Goal: Task Accomplishment & Management: Manage account settings

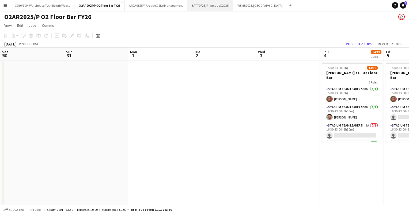
scroll to position [0, 155]
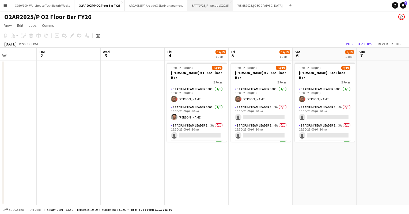
click at [197, 6] on button "BATT0725/P - ArcadeX 2025 Close" at bounding box center [210, 5] width 46 height 10
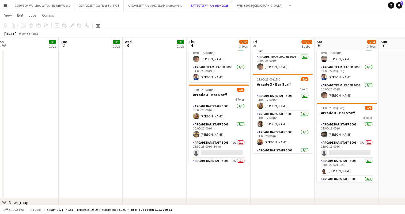
scroll to position [0, 133]
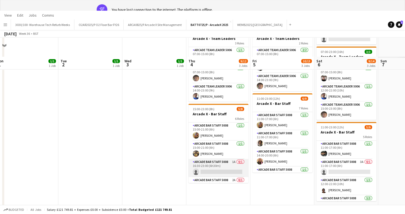
click at [214, 163] on app-card-role "Arcade Bar Staff 5008 1A 0/1 16:30-23:00 (6h30m) single-neutral-actions" at bounding box center [218, 168] width 60 height 18
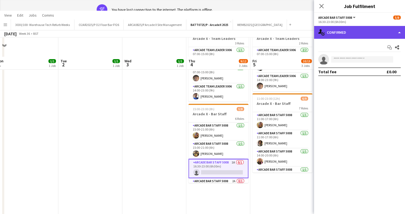
click at [379, 34] on div "single-neutral-actions-check-2 Confirmed" at bounding box center [359, 32] width 91 height 13
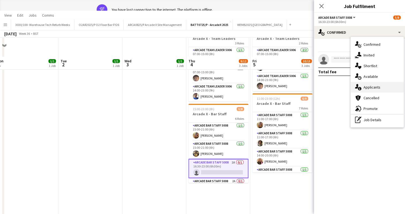
click at [376, 88] on div "single-neutral-actions-information Applicants" at bounding box center [376, 87] width 53 height 11
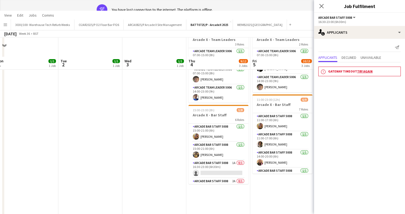
scroll to position [0, 0]
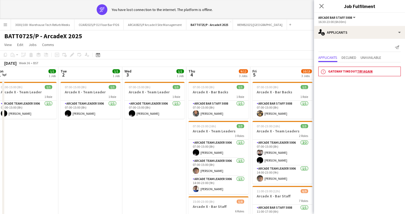
click at [262, 50] on app-page-menu "View Day view expanded Day view collapsed Month view Date picker Jump to [DATE]…" at bounding box center [202, 45] width 405 height 10
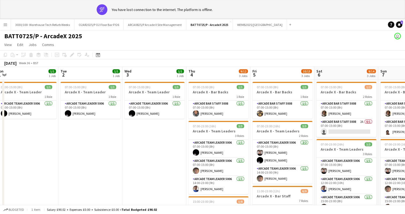
click at [125, 42] on app-page-menu "View Day view expanded Day view collapsed Month view Date picker Jump to [DATE]…" at bounding box center [202, 45] width 405 height 10
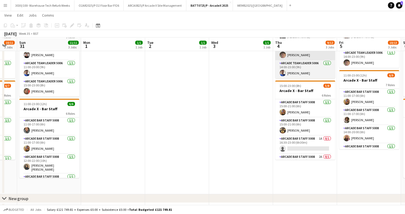
scroll to position [97, 0]
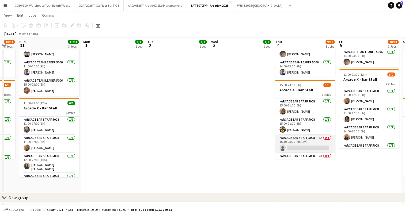
click at [303, 141] on app-card-role "Arcade Bar Staff 5008 1A 0/1 16:30-23:00 (6h30m) single-neutral-actions" at bounding box center [305, 144] width 60 height 18
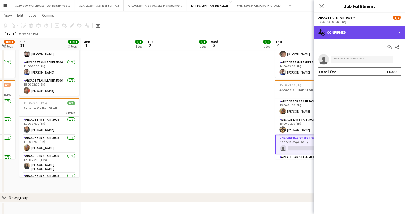
click at [378, 28] on div "single-neutral-actions-check-2 Confirmed" at bounding box center [359, 32] width 91 height 13
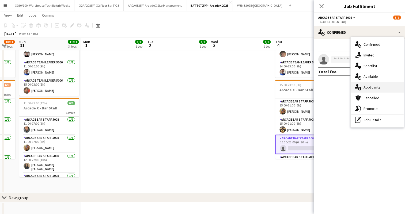
click at [382, 90] on div "single-neutral-actions-information Applicants" at bounding box center [376, 87] width 53 height 11
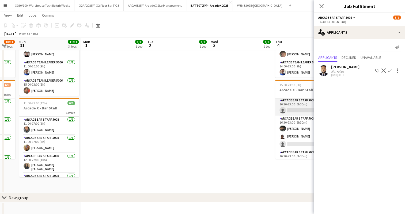
click at [294, 104] on app-card-role "Arcade Bar Staff 5008 2A 0/1 16:30-23:00 (6h30m) single-neutral-actions" at bounding box center [305, 106] width 60 height 18
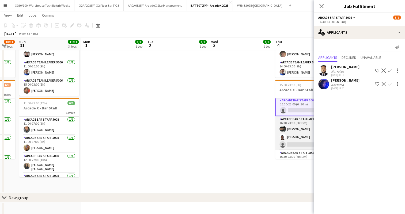
click at [295, 133] on app-card-role "Arcade Bar Staff 5008 3A [DATE] 16:30-23:00 (6h30m) [PERSON_NAME] Igbuya [PERSO…" at bounding box center [305, 133] width 60 height 34
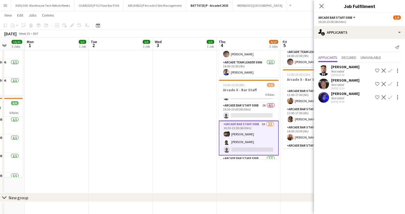
scroll to position [50, 0]
click at [388, 97] on app-icon "Confirm" at bounding box center [389, 97] width 4 height 4
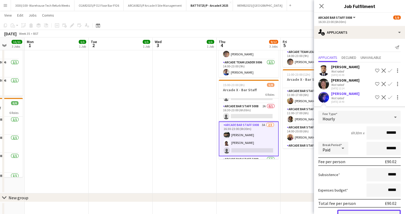
click at [365, 212] on button "Confirm" at bounding box center [368, 215] width 63 height 11
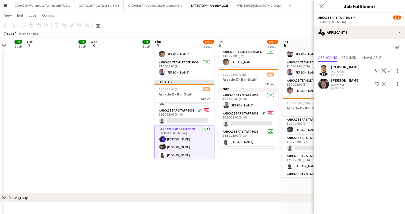
scroll to position [67, 0]
click at [256, 107] on app-card-role "Arcade Bar Staff 5008 4A 0/1 16:30-23:00 (6h30m) single-neutral-actions" at bounding box center [248, 102] width 60 height 18
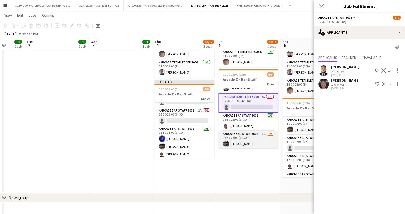
scroll to position [83, 0]
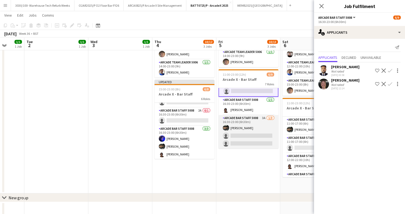
click at [250, 129] on app-card-role "Arcade Bar Staff 5008 3A [DATE] 16:30-23:00 (6h30m) [PERSON_NAME] single-neutra…" at bounding box center [248, 132] width 60 height 34
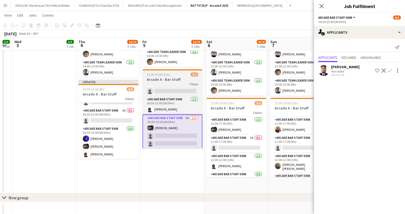
scroll to position [0, 244]
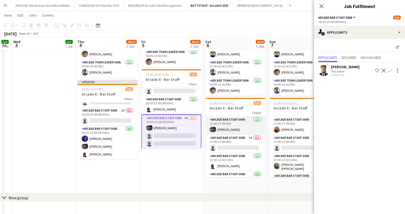
click at [235, 133] on app-card-role "Arcade Bar Staff 5008 [DATE] 11:00-17:00 (6h) [PERSON_NAME]" at bounding box center [235, 126] width 60 height 18
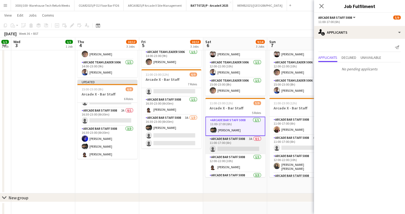
click at [235, 143] on app-card-role "Arcade Bar Staff 5008 3A 0/1 11:00-17:00 (6h) single-neutral-actions" at bounding box center [235, 145] width 60 height 18
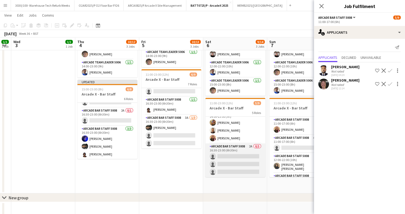
click at [236, 151] on app-card-role "Arcade Bar Staff 5008 2A 0/3 16:30-23:00 (6h30m) single-neutral-actions single-…" at bounding box center [235, 160] width 60 height 34
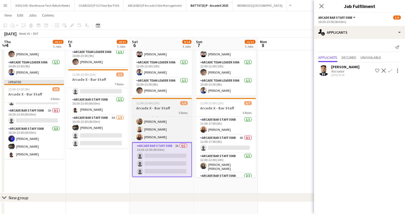
scroll to position [0, 191]
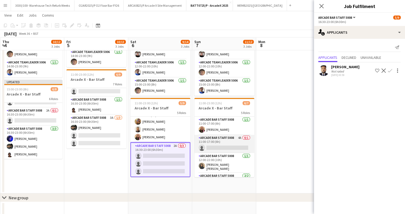
click at [229, 147] on app-card-role "Arcade Bar Staff 5008 4A 0/1 11:00-17:00 (6h) single-neutral-actions" at bounding box center [224, 144] width 60 height 18
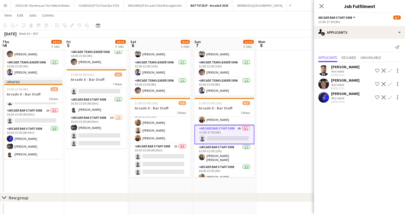
scroll to position [9, 0]
click at [390, 97] on app-icon "Confirm" at bounding box center [389, 97] width 4 height 4
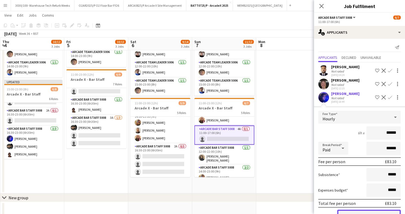
click at [362, 212] on button "Confirm" at bounding box center [368, 215] width 63 height 11
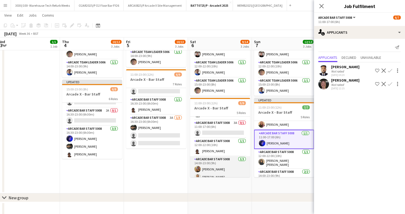
scroll to position [7, 0]
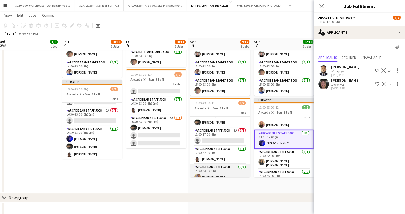
click at [216, 138] on app-card-role "Arcade Bar Staff 5008 3A 0/1 11:00-17:00 (6h) single-neutral-actions" at bounding box center [220, 137] width 60 height 18
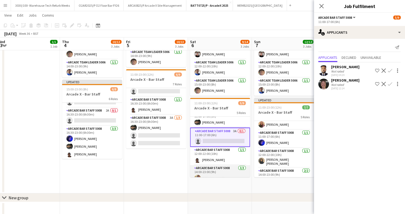
scroll to position [0, 0]
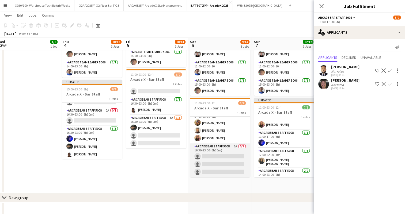
click at [216, 152] on app-card-role "Arcade Bar Staff 5008 2A 0/3 16:30-23:00 (6h30m) single-neutral-actions single-…" at bounding box center [220, 160] width 60 height 34
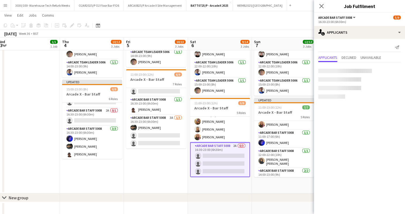
scroll to position [63, 0]
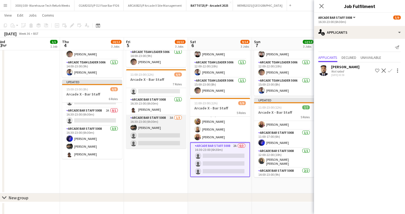
click at [158, 127] on app-card-role "Arcade Bar Staff 5008 3A [DATE] 16:30-23:00 (6h30m) [PERSON_NAME] single-neutra…" at bounding box center [156, 132] width 60 height 34
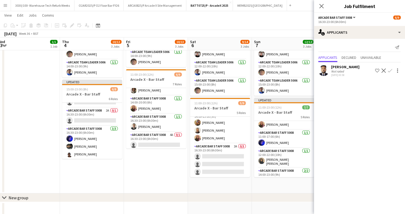
scroll to position [29, 0]
click at [154, 139] on app-card-role "Arcade Bar Staff 5008 4A 0/1 16:30-23:00 (6h30m) single-neutral-actions" at bounding box center [156, 141] width 60 height 18
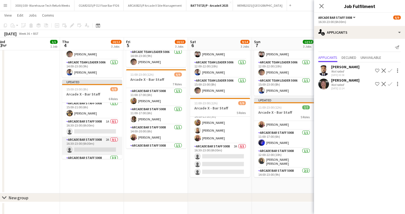
scroll to position [19, 0]
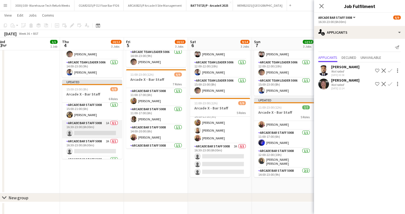
click at [97, 126] on app-card-role "Arcade Bar Staff 5008 1A 0/1 16:30-23:00 (6h30m) single-neutral-actions" at bounding box center [92, 129] width 60 height 18
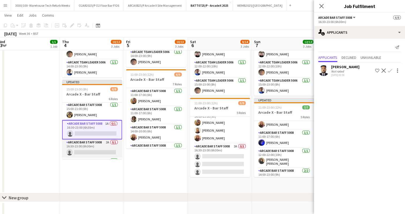
click at [96, 145] on app-card-role "Arcade Bar Staff 5008 2A 0/1 16:30-23:00 (6h30m) single-neutral-actions" at bounding box center [92, 148] width 60 height 18
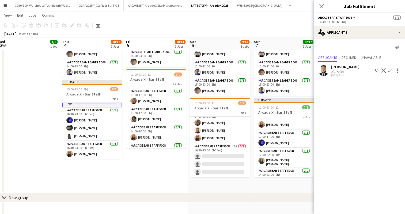
click at [148, 167] on app-date-cell "07:00-15:00 (8h) 1/1 Arcade X - Bar Backs 1 Role Arcade Bar Staff 5008 [DATE] 0…" at bounding box center [156, 78] width 64 height 230
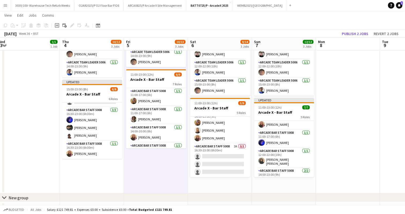
scroll to position [68, 0]
click at [343, 32] on button "Publish 2 jobs" at bounding box center [354, 33] width 31 height 7
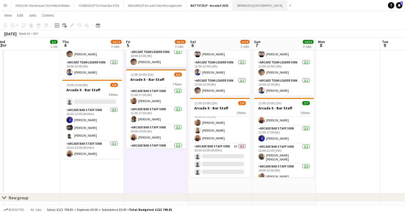
scroll to position [64, 0]
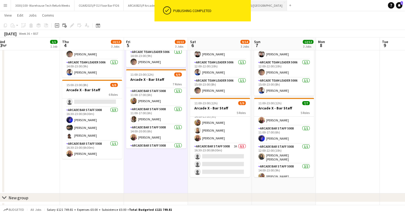
click at [263, 9] on button "WEMB2025/[GEOGRAPHIC_DATA] Close" at bounding box center [260, 5] width 54 height 10
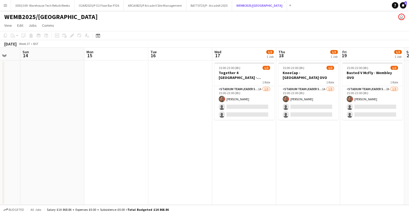
scroll to position [0, 240]
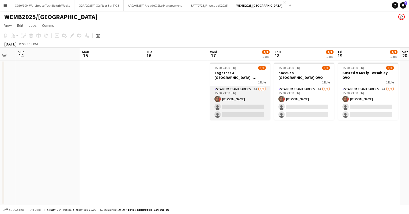
click at [228, 109] on app-card-role "Stadium Team Leader 5006 1A [DATE] 15:00-23:00 (8h) [PERSON_NAME] single-neutra…" at bounding box center [240, 103] width 60 height 34
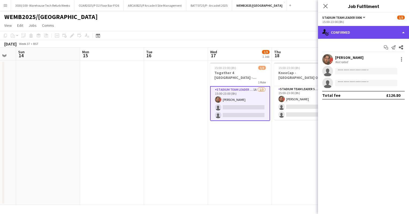
click at [363, 29] on div "single-neutral-actions-check-2 Confirmed" at bounding box center [363, 32] width 91 height 13
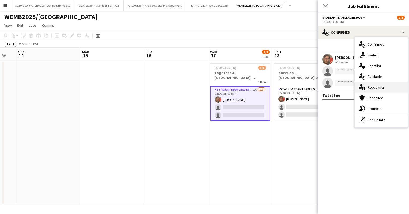
click at [372, 87] on div "single-neutral-actions-information Applicants" at bounding box center [380, 87] width 53 height 11
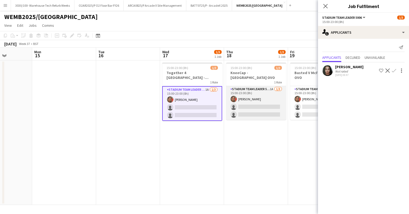
scroll to position [0, 160]
click at [247, 108] on app-card-role "Stadium Team Leader 5006 1A [DATE] 15:00-23:00 (8h) [PERSON_NAME] single-neutra…" at bounding box center [256, 103] width 60 height 34
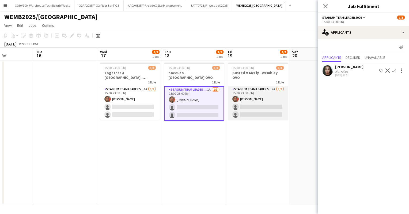
click at [259, 105] on app-card-role "Stadium Team Leader 5006 2A [DATE] 15:00-23:00 (8h) [PERSON_NAME] single-neutra…" at bounding box center [258, 103] width 60 height 34
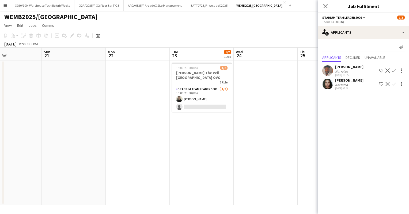
scroll to position [0, 157]
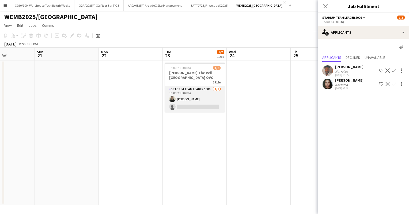
click at [185, 92] on app-card-role "Stadium Team Leader 5006 [DATE] 15:00-23:00 (8h) [PERSON_NAME] single-neutral-a…" at bounding box center [195, 99] width 60 height 26
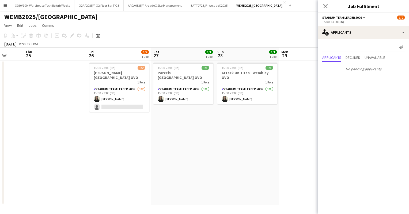
scroll to position [0, 164]
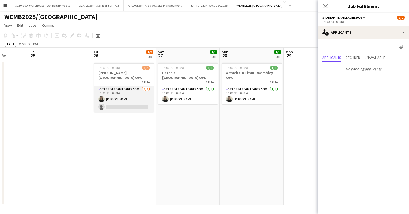
click at [135, 88] on app-card-role "Stadium Team Leader 5006 [DATE] 15:00-23:00 (8h) [PERSON_NAME] single-neutral-a…" at bounding box center [124, 99] width 60 height 26
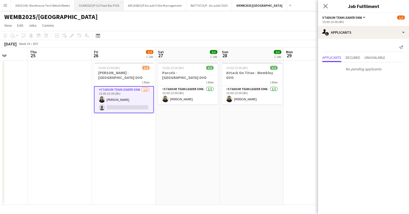
click at [103, 5] on button "O2AR2025/P O2 Floor Bar FY26 Close" at bounding box center [98, 5] width 49 height 10
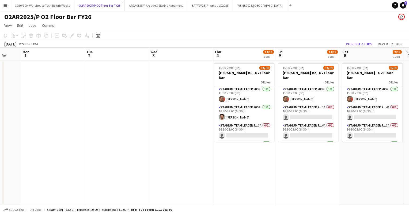
scroll to position [0, 238]
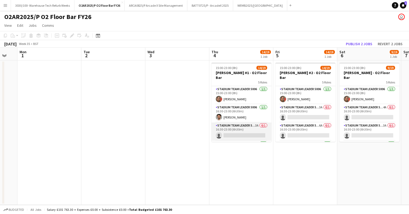
click at [241, 123] on app-card-role "Stadium Team Leader 5006 3A 0/1 16:30-23:00 (6h30m) single-neutral-actions" at bounding box center [241, 131] width 60 height 18
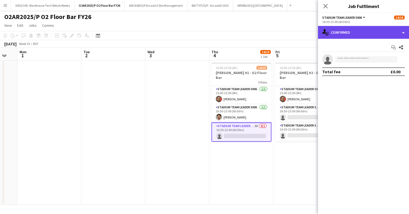
click at [376, 32] on div "single-neutral-actions-check-2 Confirmed" at bounding box center [363, 32] width 91 height 13
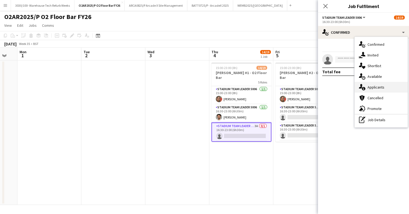
click at [371, 87] on div "single-neutral-actions-information Applicants" at bounding box center [380, 87] width 53 height 11
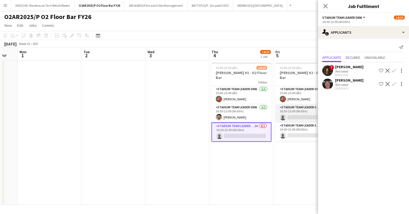
click at [297, 104] on app-card-role "Stadium Team Leader 5006 3A 0/1 16:30-23:00 (6h30m) single-neutral-actions" at bounding box center [305, 113] width 60 height 18
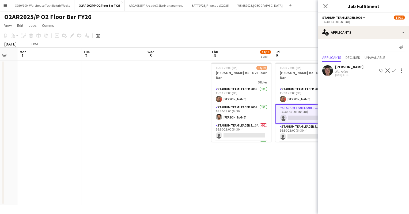
scroll to position [0, 130]
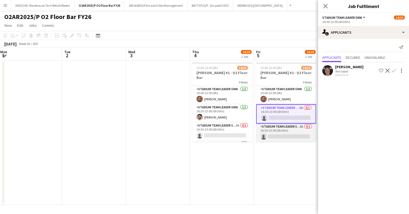
click at [283, 127] on app-card-role "Stadium Team Leader 5006 6A 0/1 16:30-23:00 (6h30m) single-neutral-actions" at bounding box center [286, 133] width 60 height 18
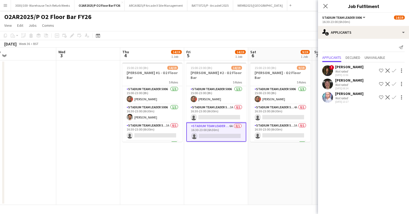
scroll to position [0, 211]
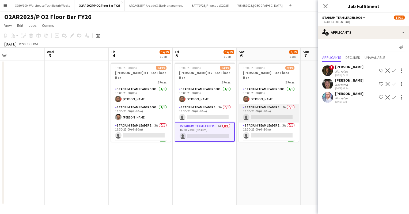
click at [276, 112] on app-card-role "Stadium Team Leader 5006 4A 0/1 16:30-23:00 (6h30m) single-neutral-actions" at bounding box center [268, 113] width 60 height 18
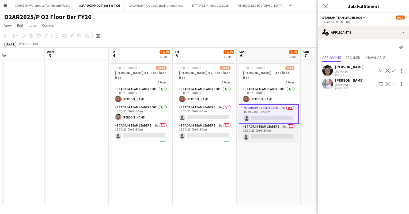
click at [274, 127] on app-card-role "Stadium Team Leader 5006 3A 0/1 16:30-23:00 (6h30m) single-neutral-actions" at bounding box center [268, 133] width 60 height 18
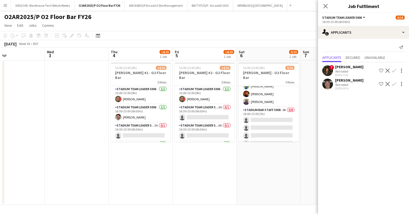
click at [274, 127] on app-card-role "Stadium Bar Staff 5008 4A 0/8 18:00-23:00 (5h) single-neutral-actions single-ne…" at bounding box center [268, 143] width 60 height 72
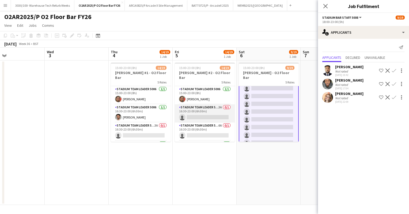
scroll to position [11, 0]
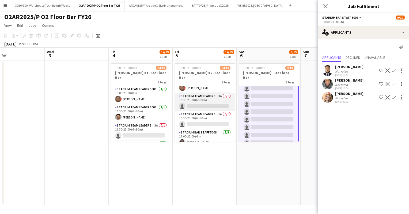
click at [199, 104] on app-card-role "Stadium Team Leader 5006 3A 0/1 16:30-23:00 (6h30m) single-neutral-actions" at bounding box center [205, 102] width 60 height 18
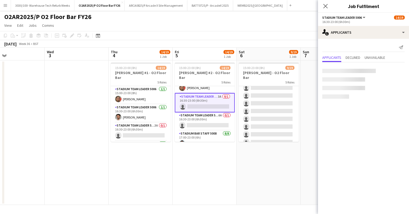
scroll to position [139, 0]
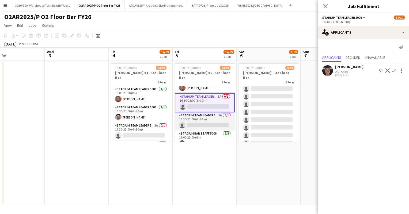
click at [200, 118] on app-card-role "Stadium Team Leader 5006 6A 0/1 16:30-23:00 (6h30m) single-neutral-actions" at bounding box center [205, 121] width 60 height 18
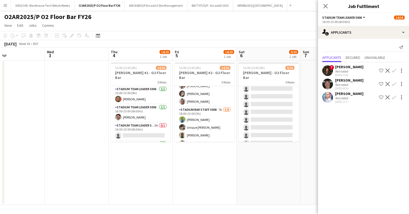
click at [200, 118] on app-card-role "Stadium Bar Staff 5008 7A [DATE] 18:00-23:00 (5h) [PERSON_NAME] Unique [PERSON_…" at bounding box center [205, 143] width 60 height 72
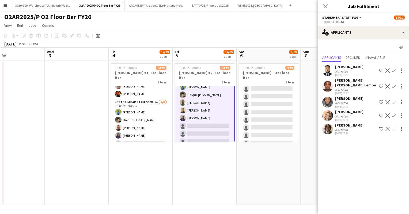
scroll to position [121, 0]
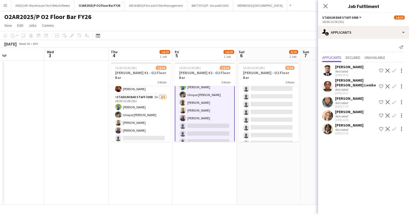
click at [147, 106] on app-card-role "Stadium Bar Staff 5008 5A [DATE] 18:00-23:00 (5h) [PERSON_NAME] Unique [PERSON_…" at bounding box center [141, 130] width 60 height 72
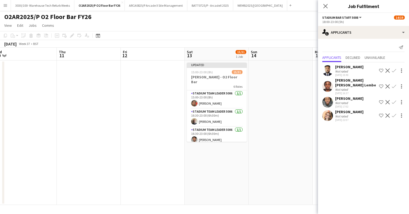
scroll to position [0, 200]
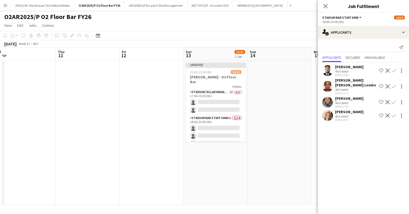
click at [226, 105] on app-card-role "Stadium Cellar Manager 5006 1A 0/2 17:00-23:00 (6h) single-neutral-actions sing…" at bounding box center [216, 102] width 60 height 26
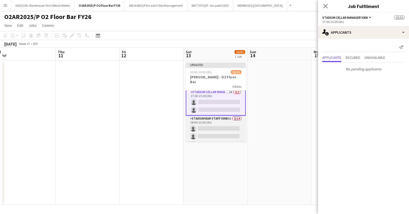
click at [221, 118] on app-card-role "Stadium Bar Staff 5008 6A 0/14 18:00-23:00 (5h) single-neutral-actions single-n…" at bounding box center [216, 174] width 60 height 119
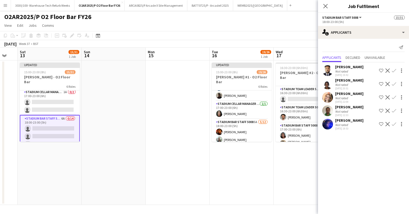
scroll to position [135, 0]
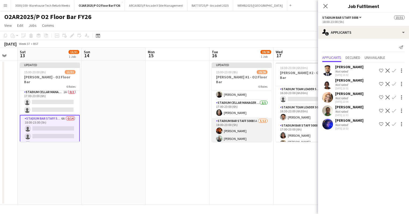
click at [245, 119] on app-card-role "Stadium Bar Staff 5008 5A [DATE] 18:00-23:00 (5h) [PERSON_NAME] [PERSON_NAME] […" at bounding box center [241, 169] width 60 height 103
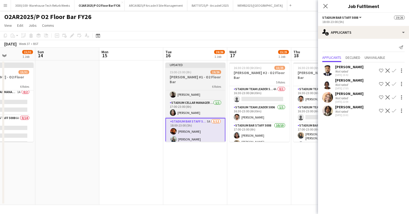
scroll to position [0, 161]
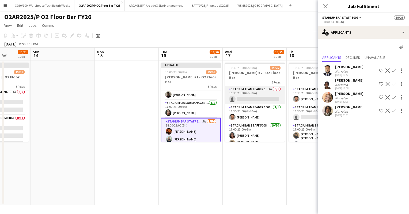
click at [261, 90] on app-card-role "Stadium Team Leader 5006 4A 0/1 16:30-23:00 (6h30m) single-neutral-actions" at bounding box center [255, 95] width 60 height 18
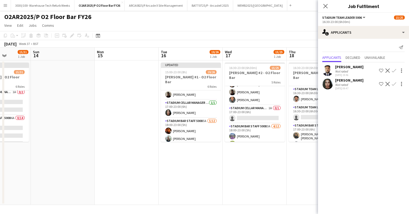
click at [257, 113] on app-card-role "Stadium Cellar Manager 5006 1A 0/1 17:00-23:00 (6h) single-neutral-actions" at bounding box center [255, 114] width 60 height 18
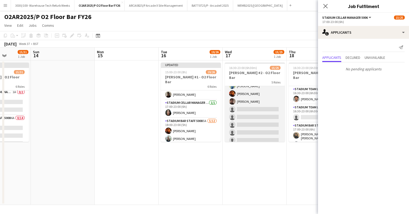
click at [246, 127] on app-card-role "Stadium Bar Staff 5008 3A [DATE] 18:00-23:00 (5h) [PERSON_NAME] [PERSON_NAME] […" at bounding box center [255, 116] width 60 height 103
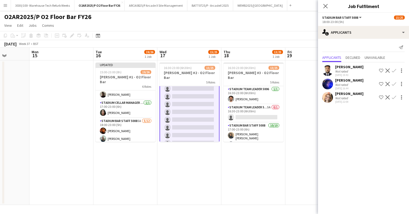
scroll to position [0, 227]
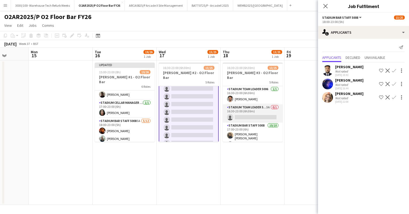
click at [248, 106] on app-card-role "Stadium Team Leader 5006 5A 0/1 16:30-23:00 (6h30m) single-neutral-actions" at bounding box center [252, 113] width 60 height 18
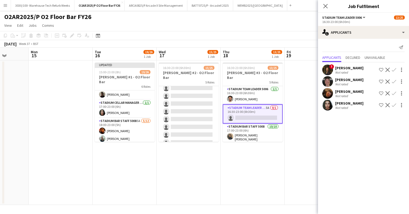
scroll to position [185, 0]
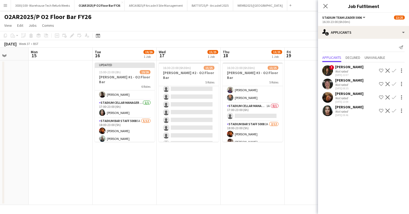
click at [248, 106] on app-card-role "Stadium Cellar Manager 5006 1A 0/1 17:00-23:00 (6h) single-neutral-actions" at bounding box center [252, 112] width 60 height 18
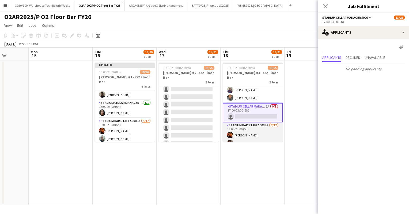
click at [258, 125] on app-card-role "Stadium Bar Staff 5008 2A [DATE] 18:00-23:00 (5h) [PERSON_NAME] [PERSON_NAME] s…" at bounding box center [252, 173] width 60 height 103
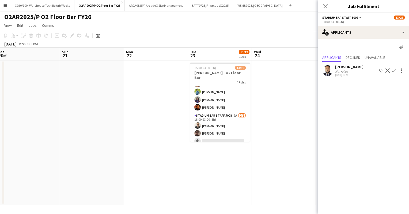
scroll to position [94, 0]
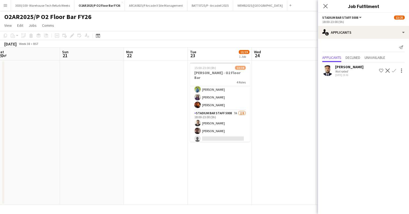
click at [221, 117] on app-card-role "Stadium Bar Staff 5008 7A [DATE] 18:00-23:00 (5h) [PERSON_NAME] [PERSON_NAME] s…" at bounding box center [220, 146] width 60 height 72
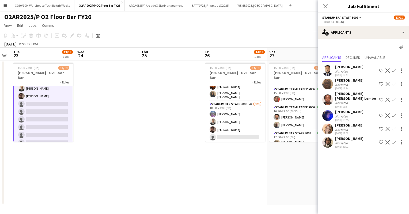
scroll to position [104, 0]
click at [238, 117] on app-card-role "Stadium Bar Staff 5008 4A [DATE] 18:00-23:00 (5h) Bec [PERSON_NAME] [PERSON_NAM…" at bounding box center [235, 137] width 60 height 72
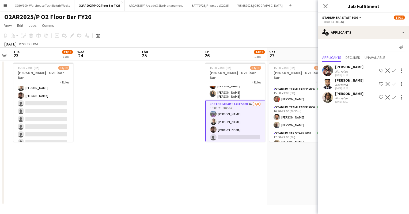
scroll to position [0, 0]
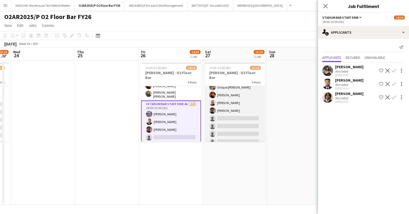
click at [232, 118] on app-card-role "Stadium Bar Staff 5008 5A [DATE] 18:00-23:00 (5h) Unique [PERSON_NAME] [PERSON_…" at bounding box center [235, 110] width 60 height 72
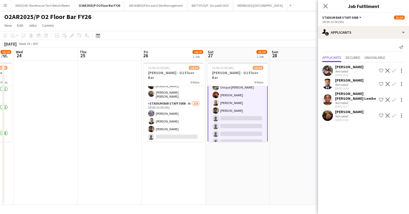
click at [259, 29] on app-page-menu "View Day view expanded Day view collapsed Month view Date picker Jump to [DATE]…" at bounding box center [204, 26] width 409 height 10
